Goal: Transaction & Acquisition: Purchase product/service

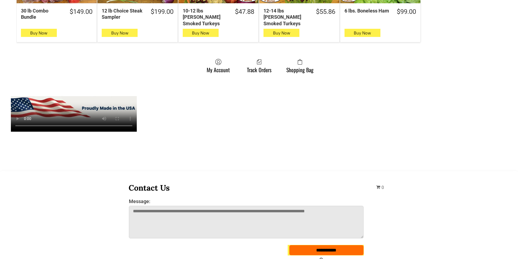
scroll to position [435, 0]
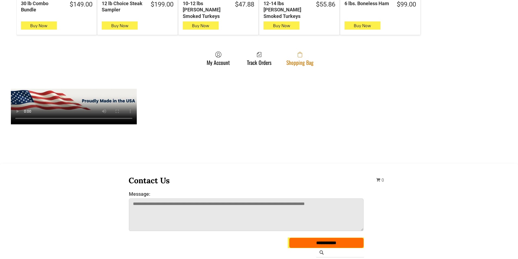
click at [306, 51] on span at bounding box center [299, 54] width 27 height 7
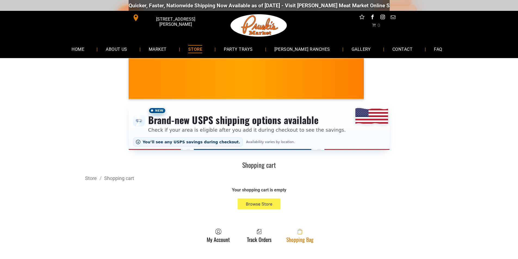
click at [296, 234] on span at bounding box center [299, 232] width 27 height 7
click at [304, 235] on span at bounding box center [299, 232] width 27 height 7
click at [299, 237] on link "Shopping Bag" at bounding box center [300, 236] width 33 height 14
